Goal: Complete application form

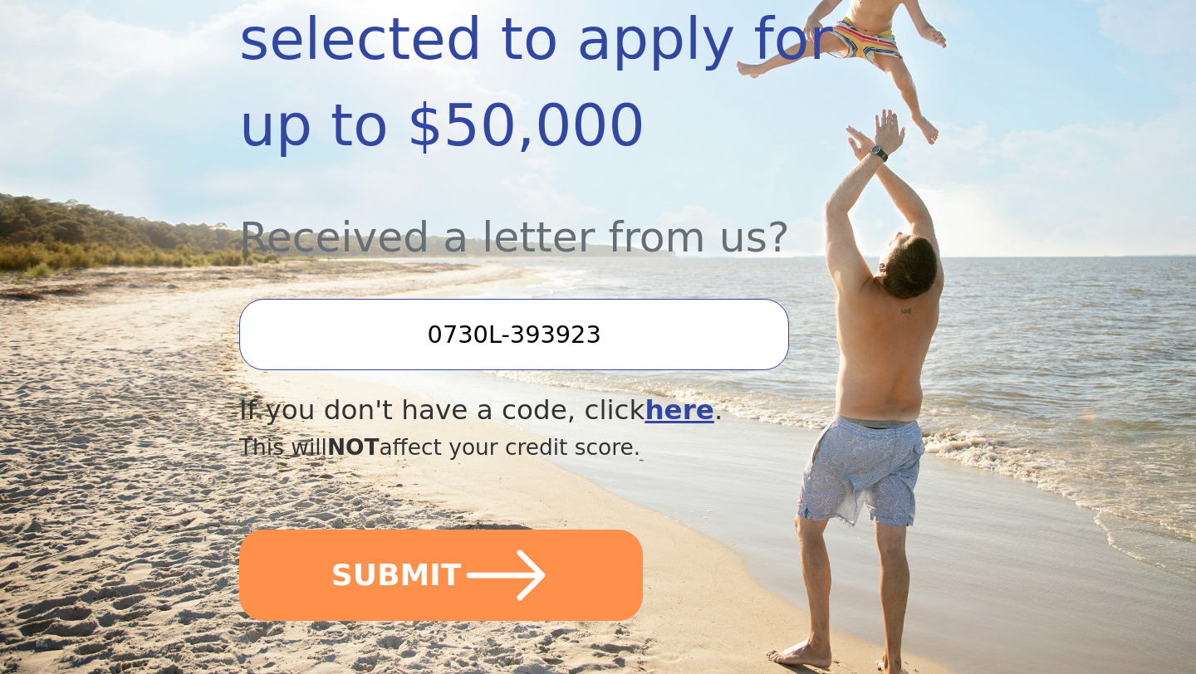
scroll to position [465, 0]
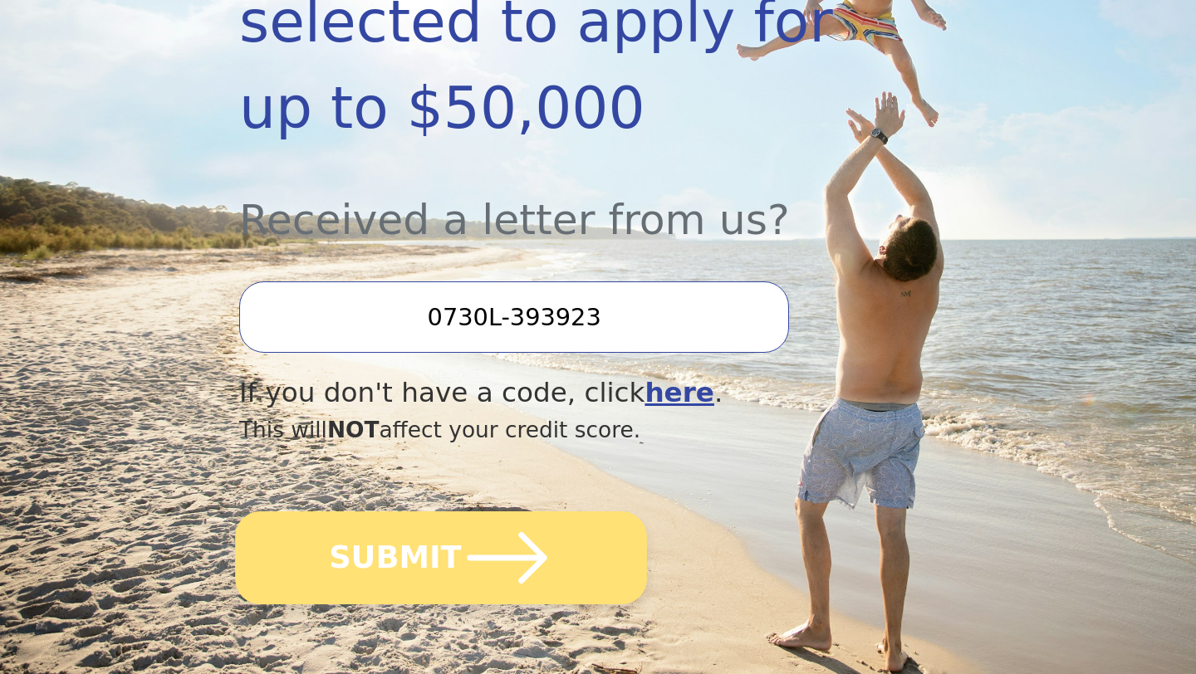
click at [392, 559] on button "SUBMIT" at bounding box center [441, 558] width 412 height 93
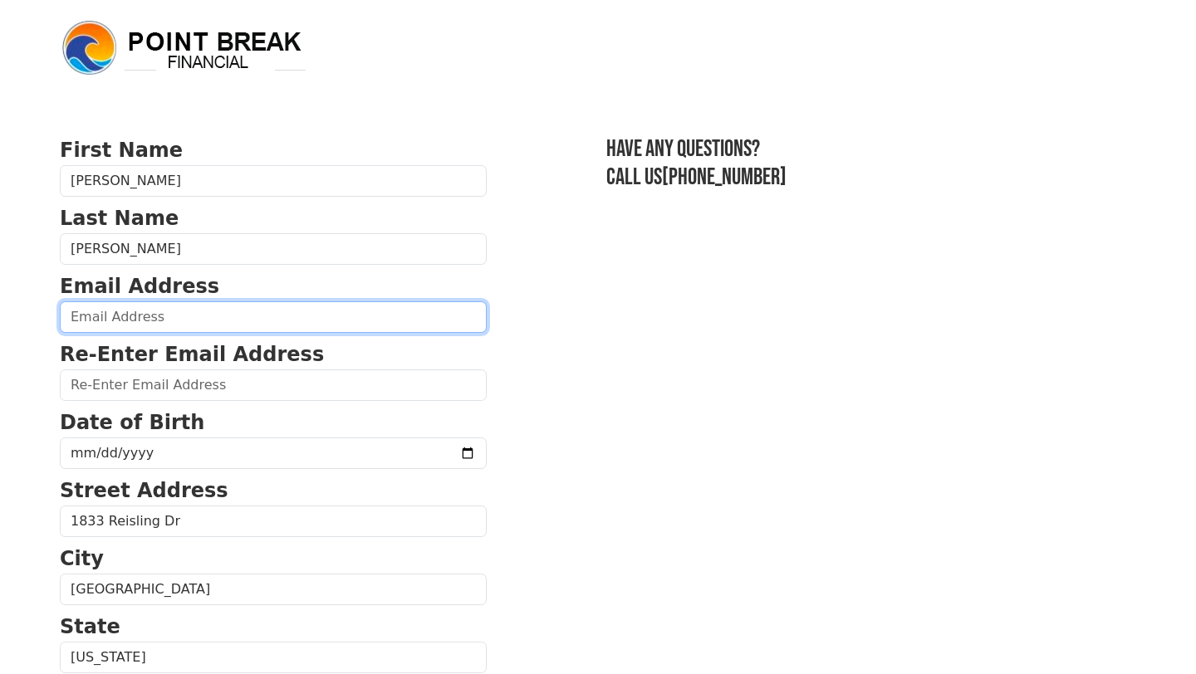
click at [310, 327] on input "email" at bounding box center [273, 317] width 427 height 32
type input "[EMAIL_ADDRESS][DOMAIN_NAME]"
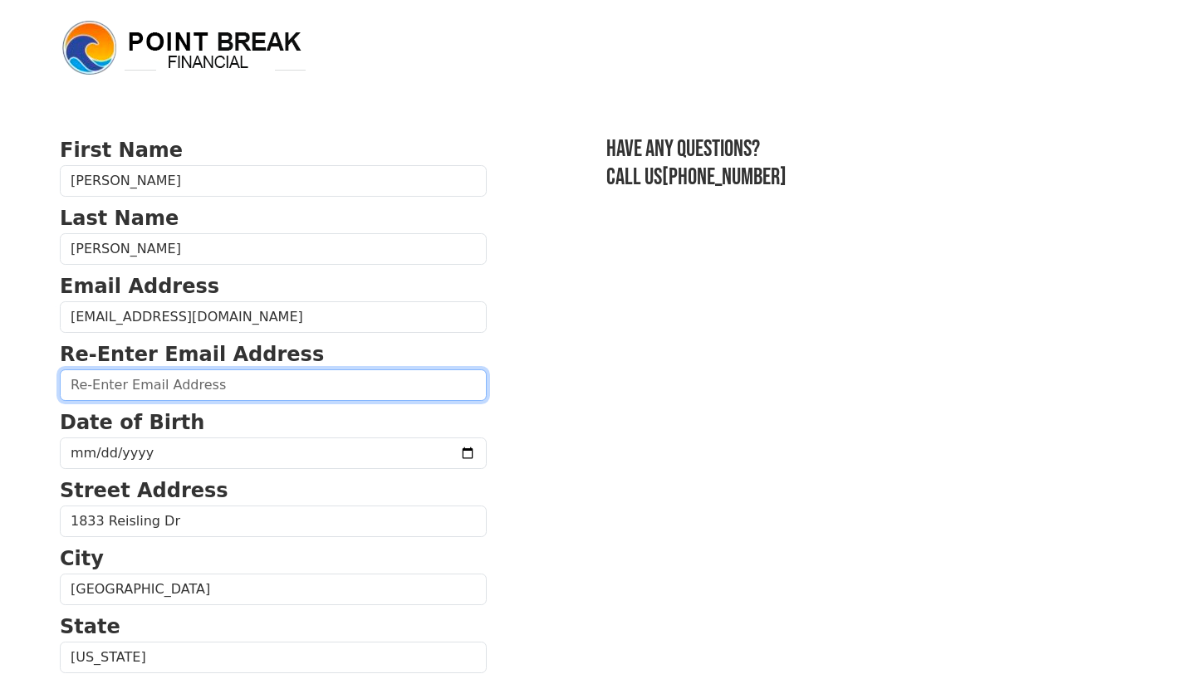
type input "[EMAIL_ADDRESS][DOMAIN_NAME]"
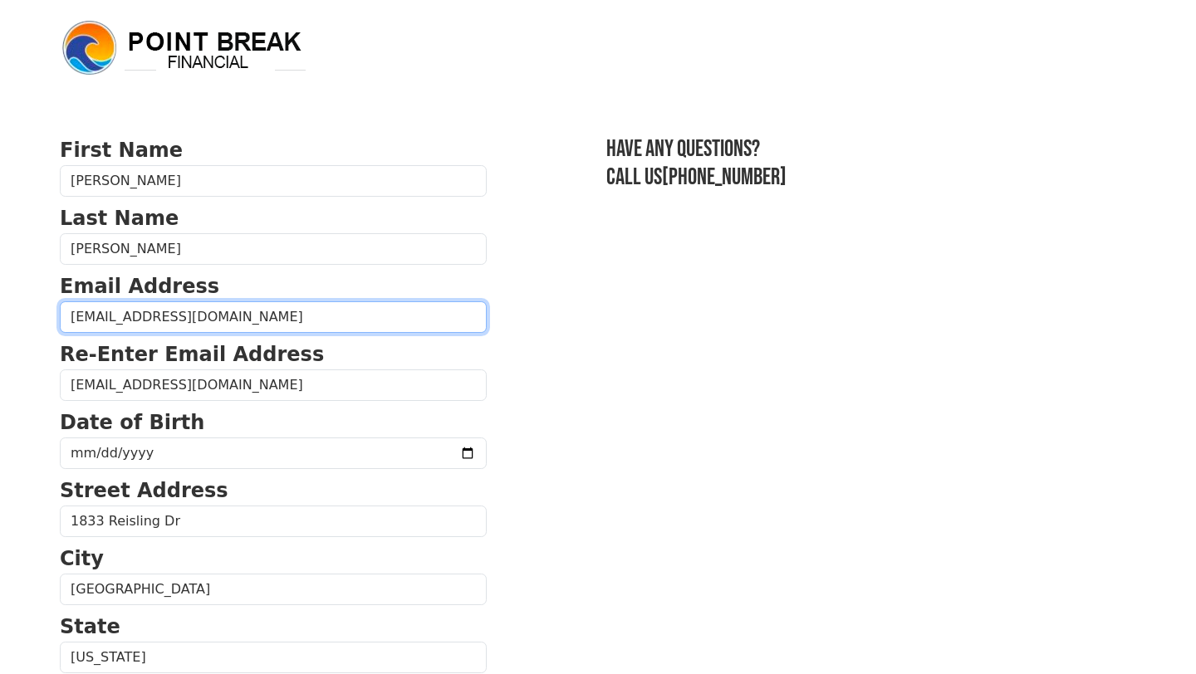
type input "(209) 496-5077"
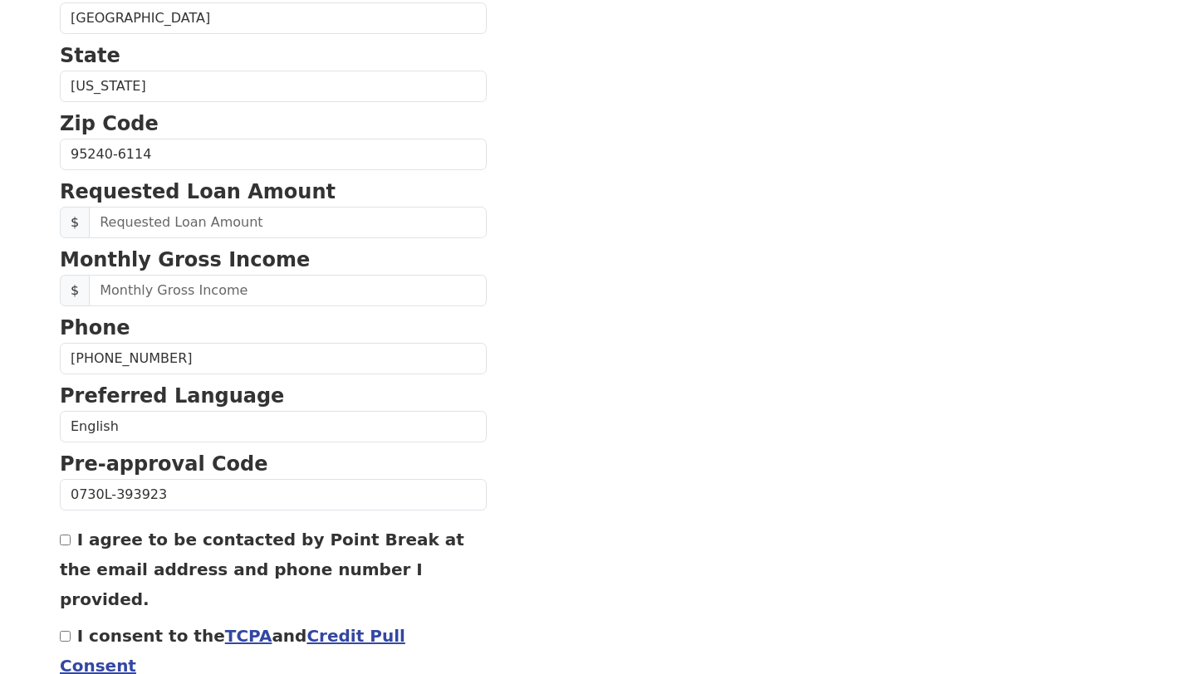
scroll to position [593, 0]
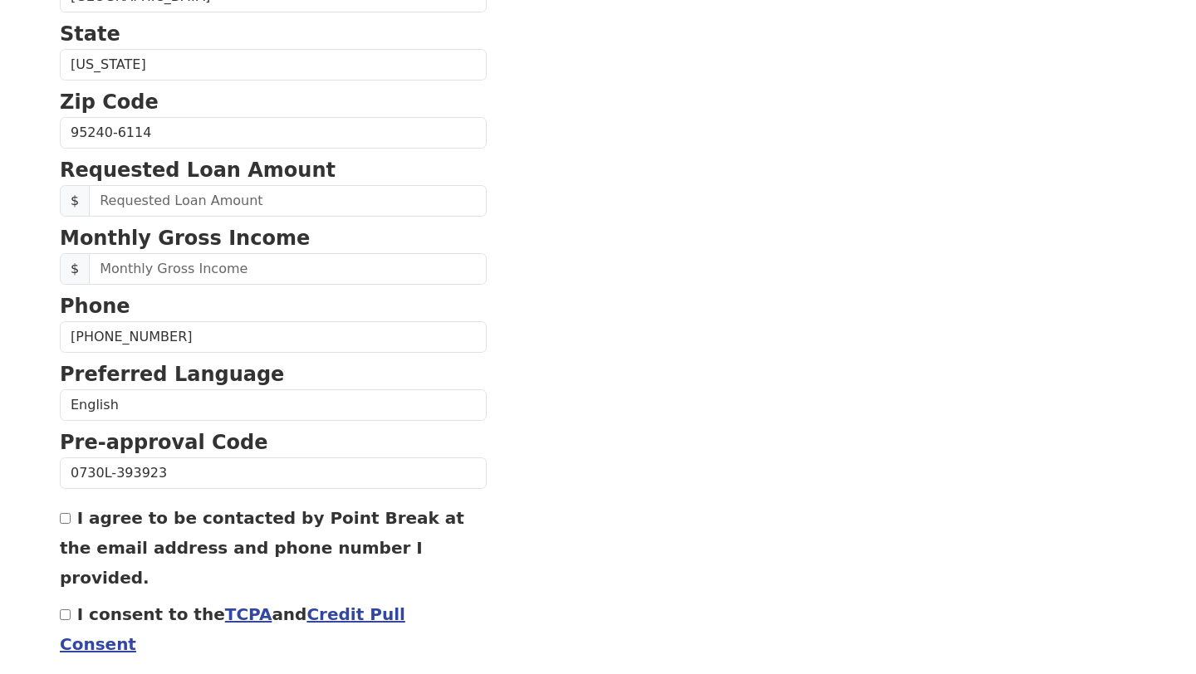
click at [635, 392] on section "First Name Ronald Last Name Gordon Email Address razielmil77@gmail.com Re-Enter…" at bounding box center [598, 134] width 1076 height 1184
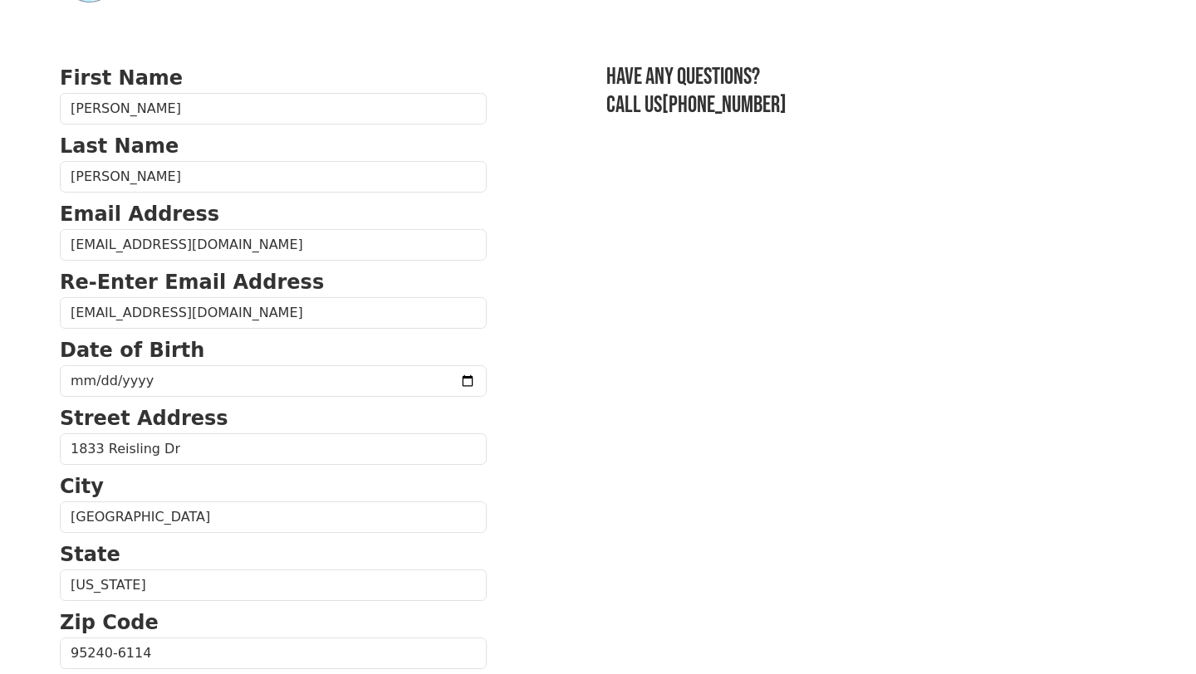
scroll to position [61, 0]
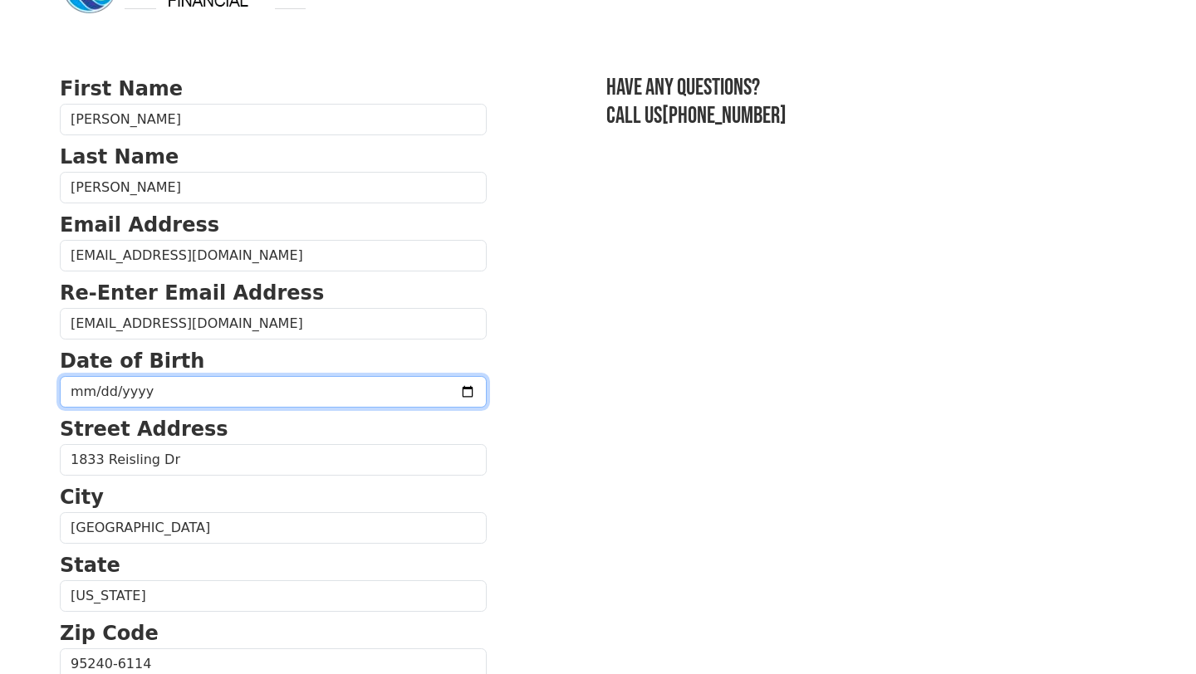
click at [199, 397] on input "date" at bounding box center [273, 392] width 427 height 32
type input "1969-03-28"
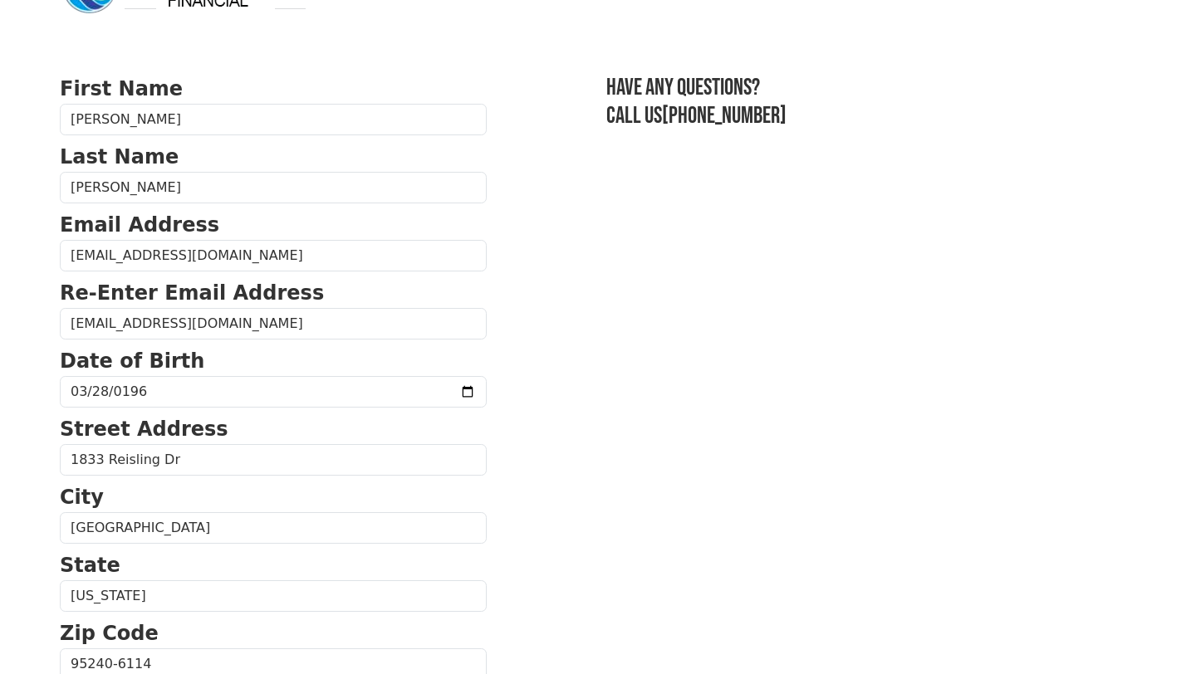
click at [623, 594] on section "First Name Ronald Last Name Gordon Email Address razielmil77@gmail.com Re-Enter…" at bounding box center [598, 666] width 1076 height 1184
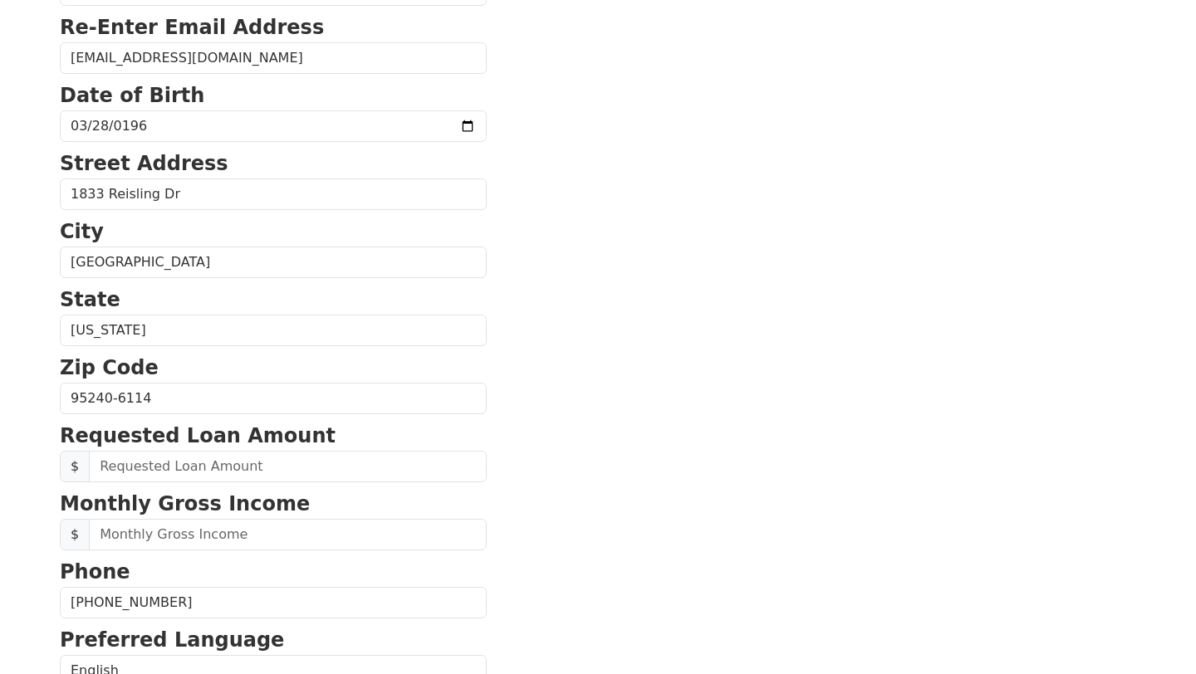
scroll to position [460, 0]
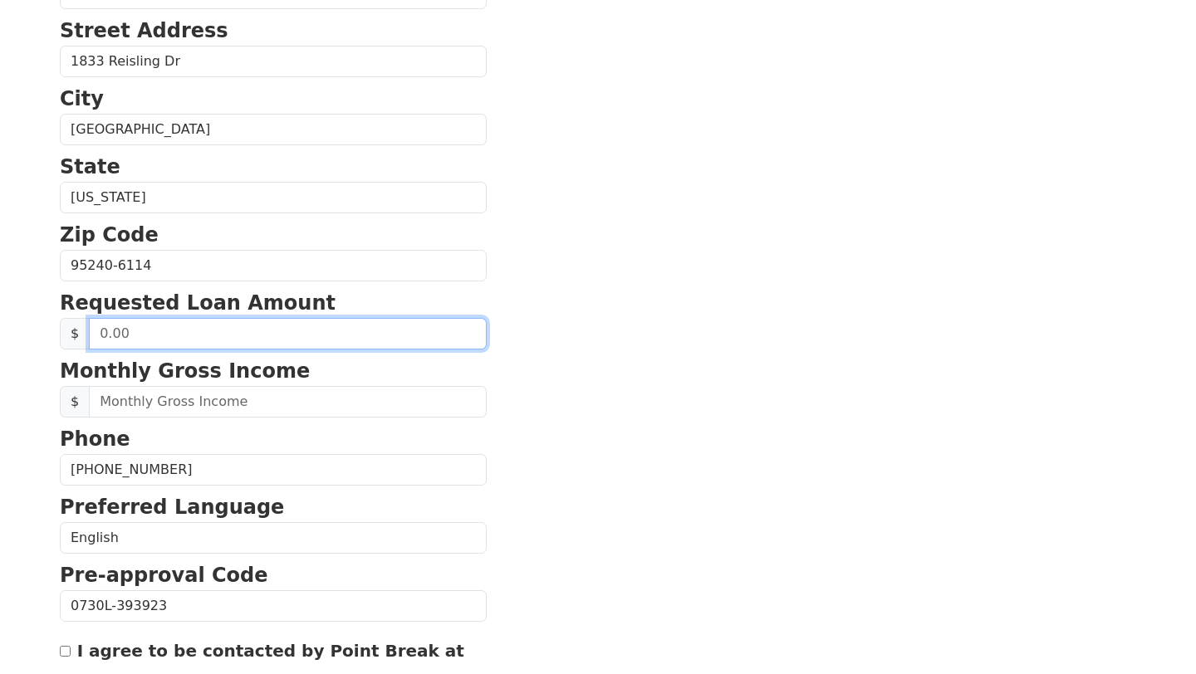
click at [120, 324] on input "text" at bounding box center [288, 334] width 398 height 32
type input "50,000.00"
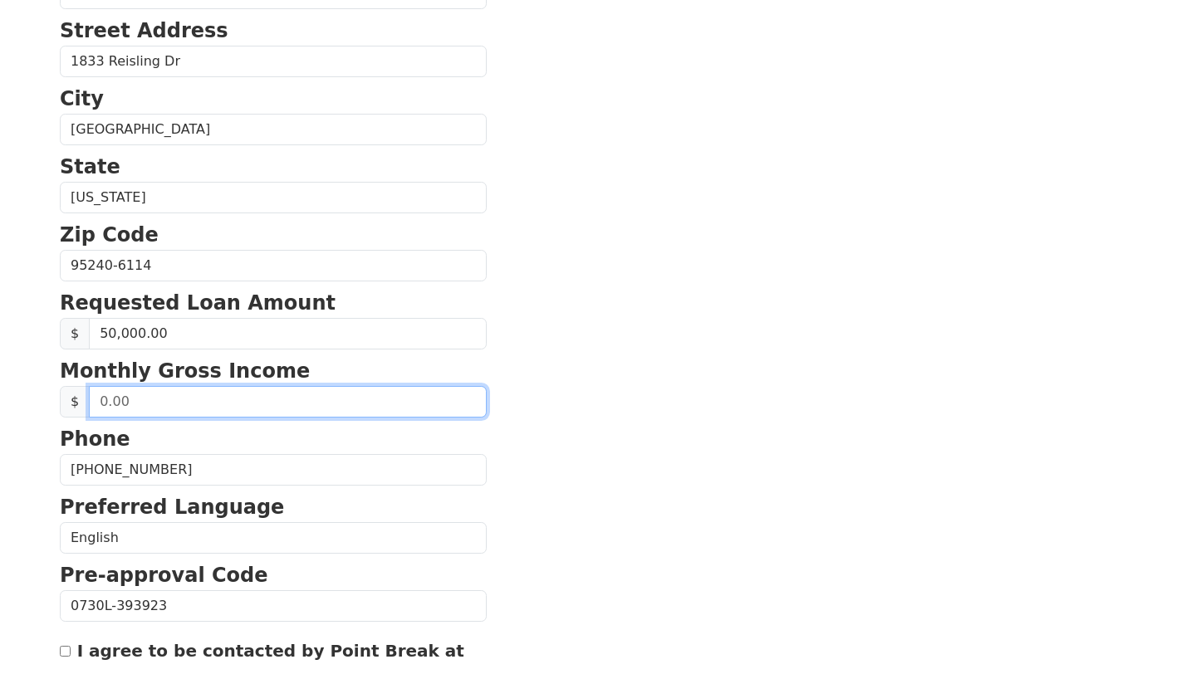
click at [135, 402] on input "text" at bounding box center [288, 402] width 398 height 32
type input "2.00"
type input "10,000.00"
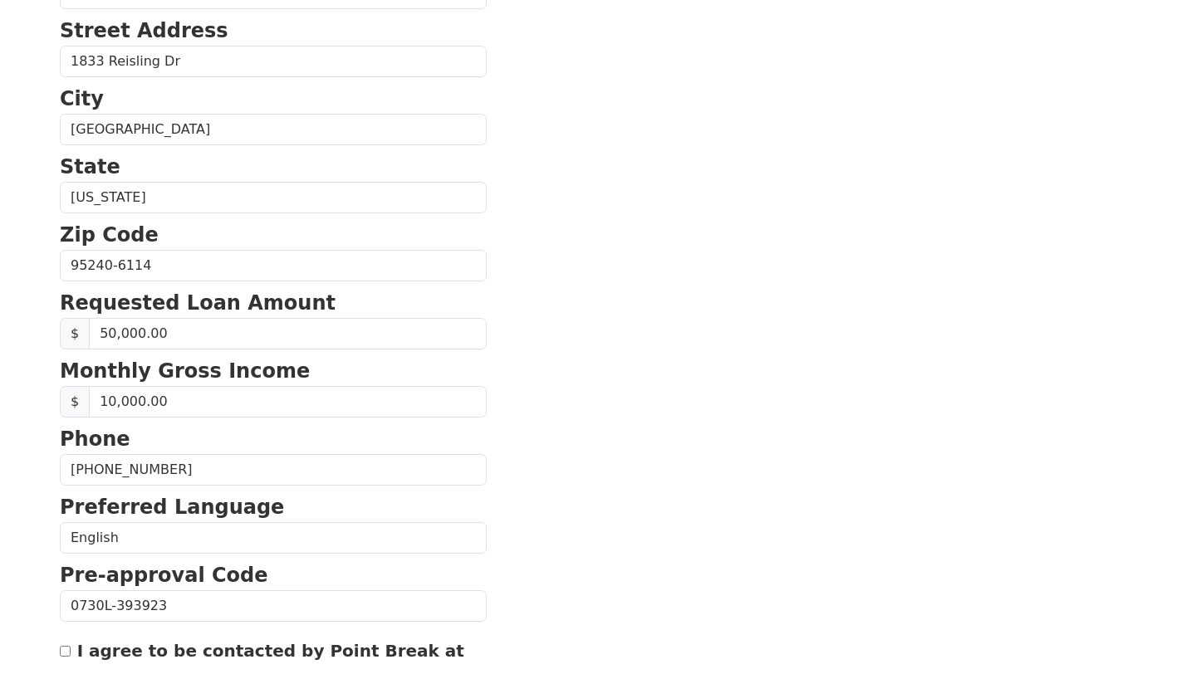
click at [778, 572] on section "First Name Ronald Last Name Gordon Email Address razielmil77@gmail.com Re-Enter…" at bounding box center [598, 267] width 1076 height 1184
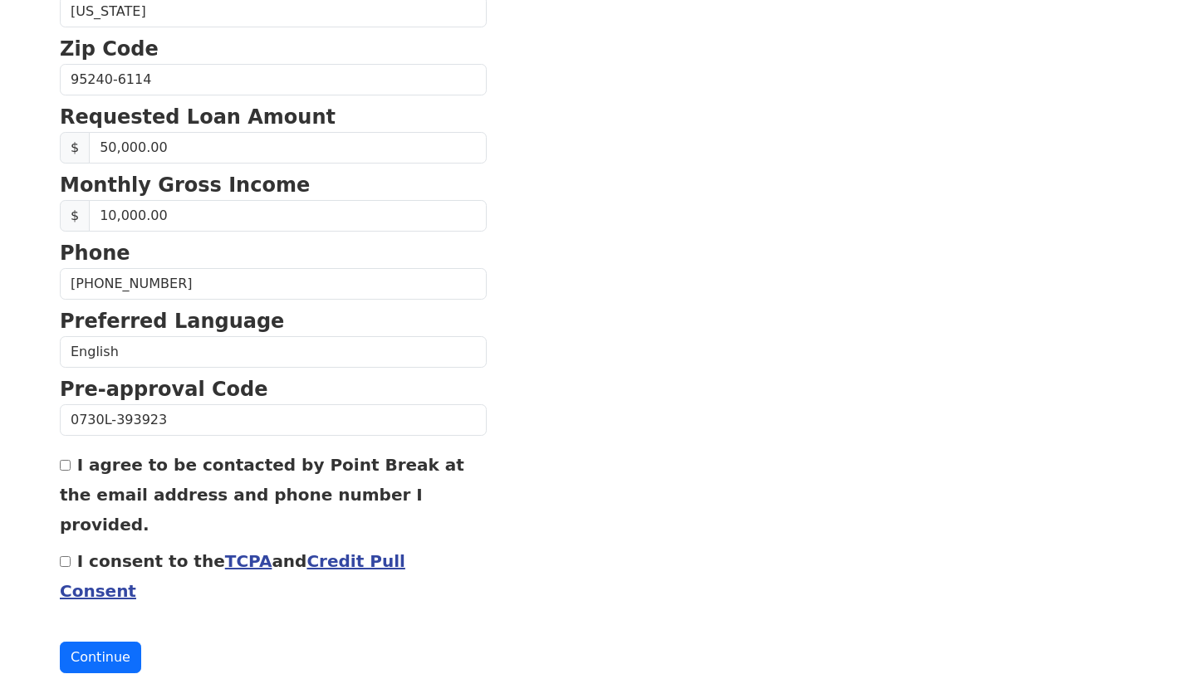
scroll to position [647, 0]
click at [68, 468] on input "I agree to be contacted by Point Break at the email address and phone number I …" at bounding box center [65, 464] width 11 height 11
checkbox input "true"
click at [65, 556] on input "I consent to the TCPA and Credit Pull Consent" at bounding box center [65, 561] width 11 height 11
checkbox input "true"
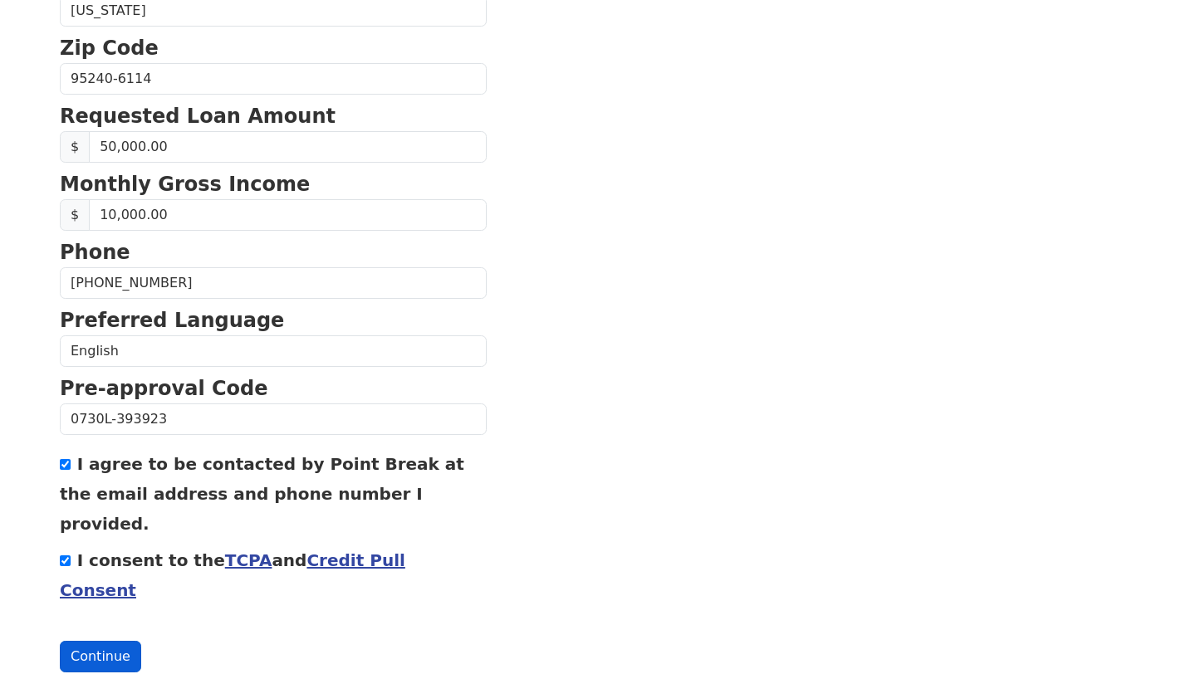
click at [110, 641] on button "Continue" at bounding box center [100, 657] width 81 height 32
